Goal: Find specific page/section: Find specific page/section

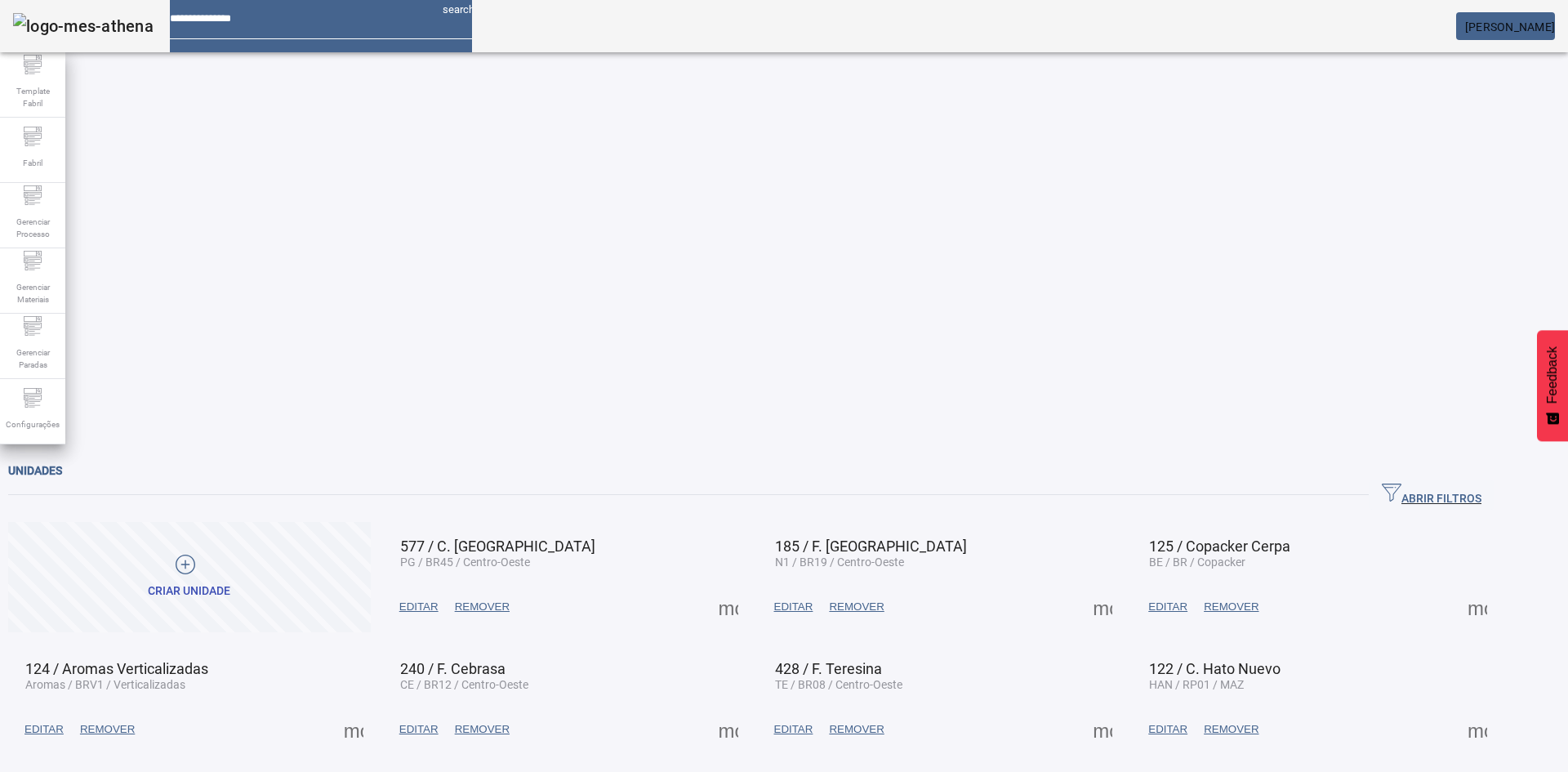
click at [1437, 483] on span "ABRIR FILTROS" at bounding box center [1432, 496] width 100 height 25
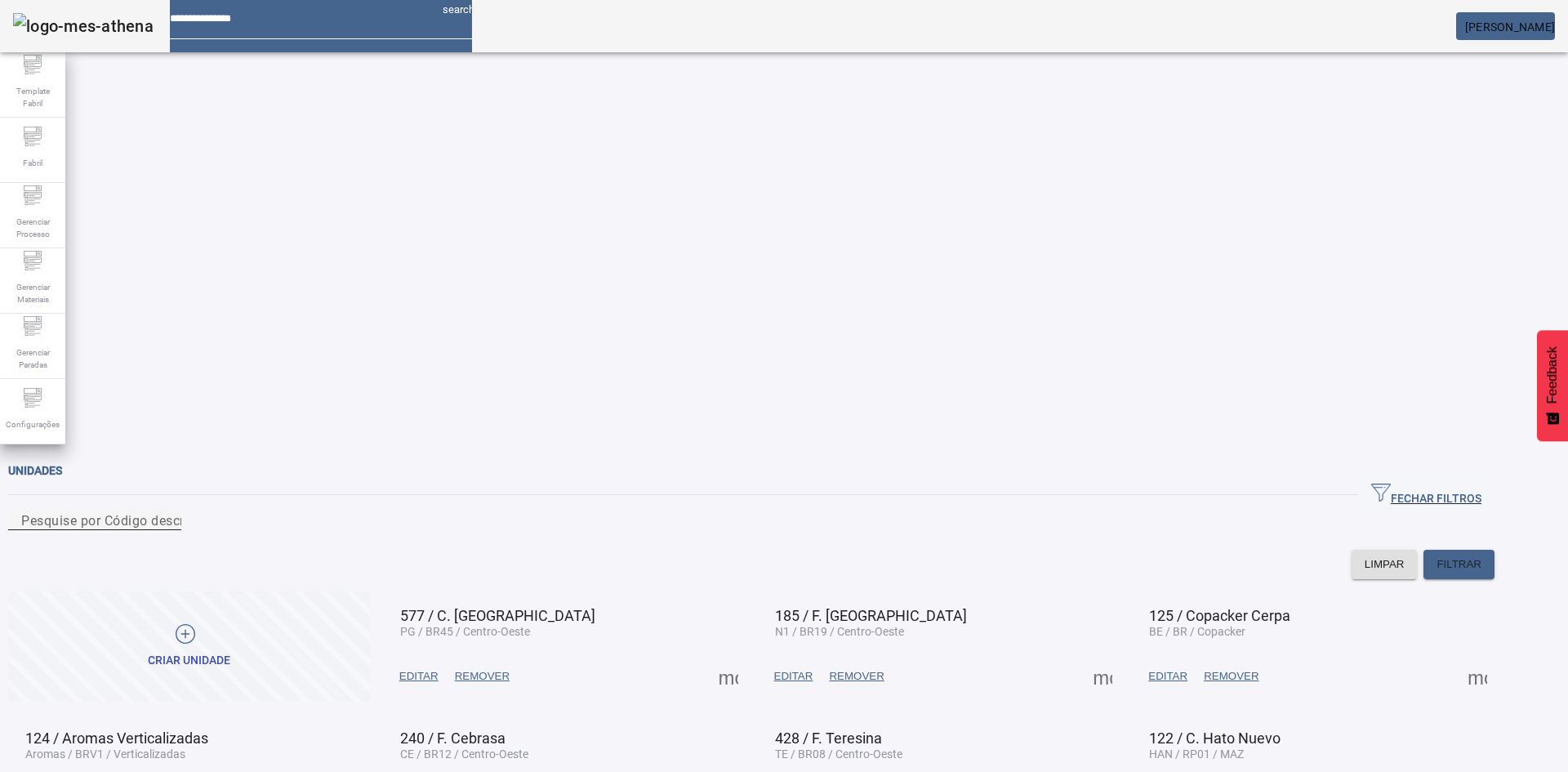
click at [169, 511] on input "Pesquise por Código descrição ou sigla" at bounding box center [94, 520] width 147 height 20
type input "**"
click at [1481, 557] on span "FILTRAR" at bounding box center [1458, 564] width 45 height 16
click at [748, 657] on span at bounding box center [728, 676] width 39 height 39
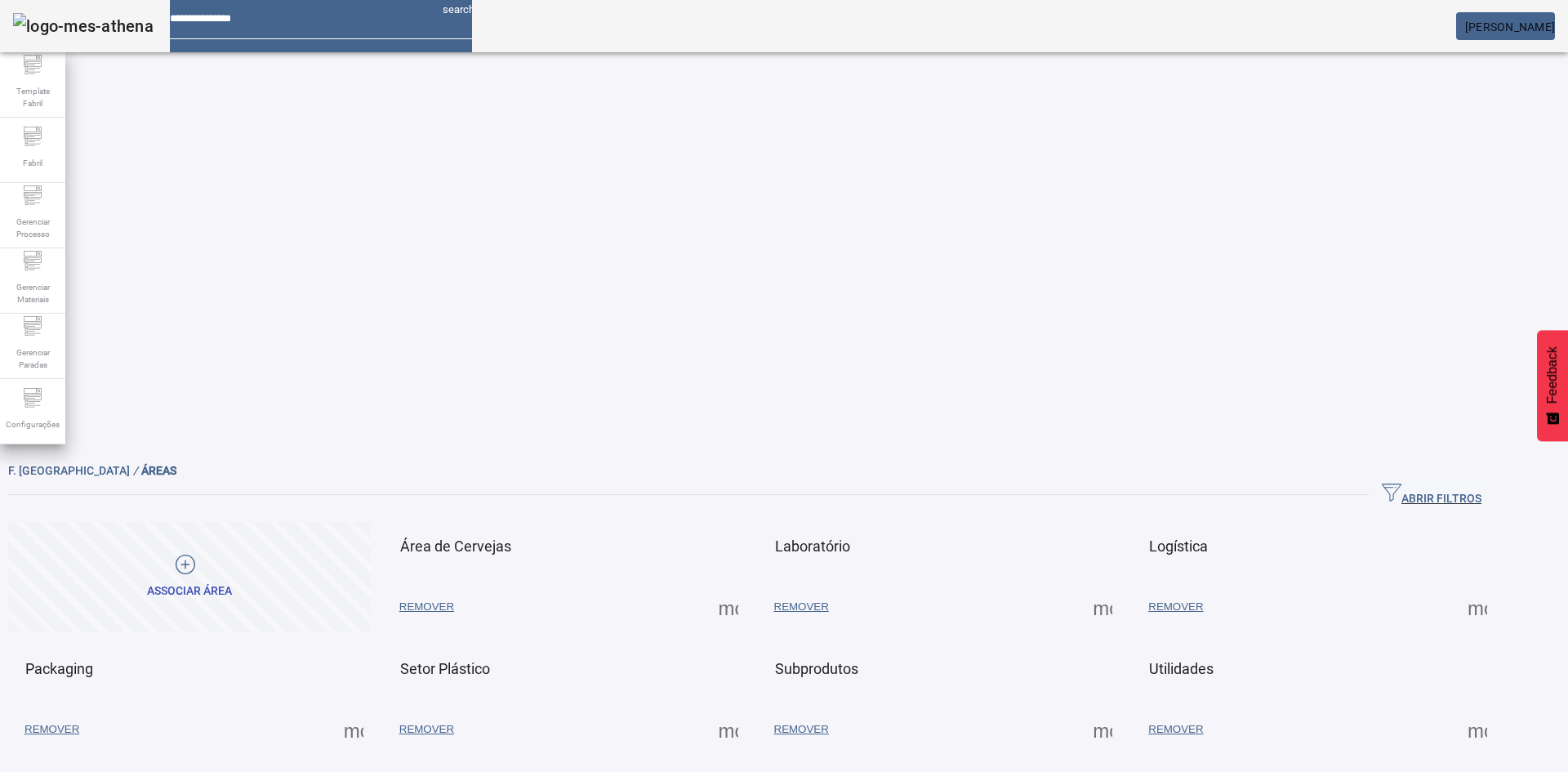
click at [748, 588] on span at bounding box center [728, 607] width 39 height 39
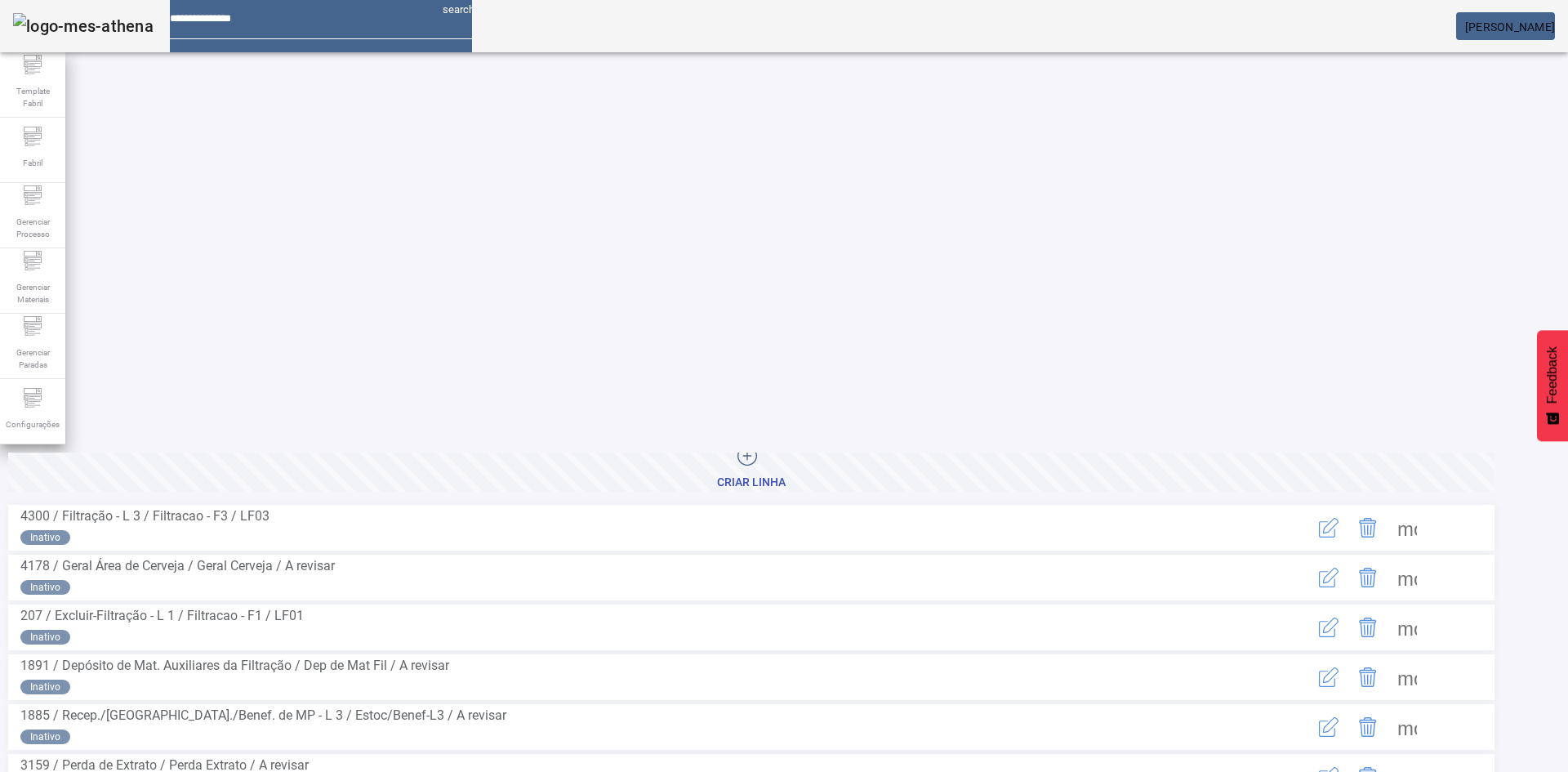
scroll to position [187, 0]
